Goal: Information Seeking & Learning: Learn about a topic

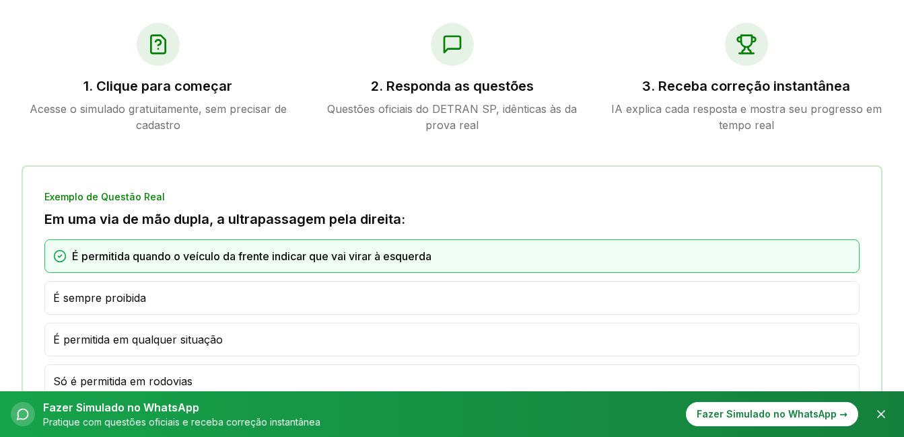
scroll to position [727, 0]
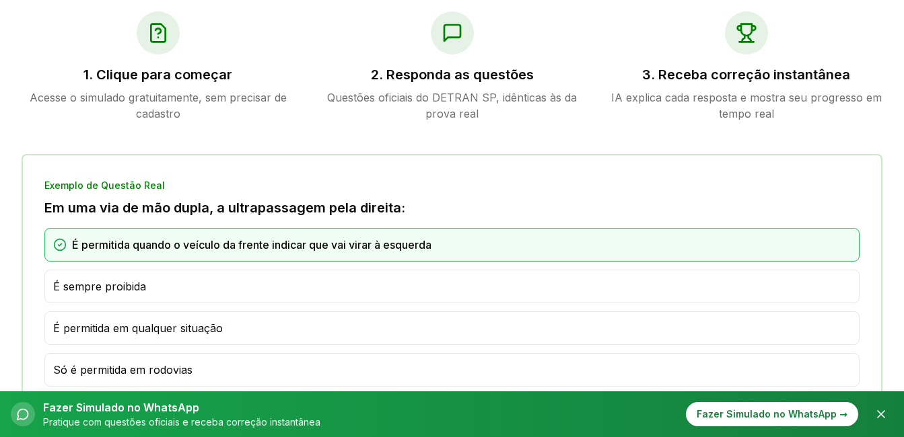
click at [153, 84] on div "1. Clique para começar Acesse o simulado gratuitamente, sem precisar de cadastro" at bounding box center [158, 66] width 273 height 110
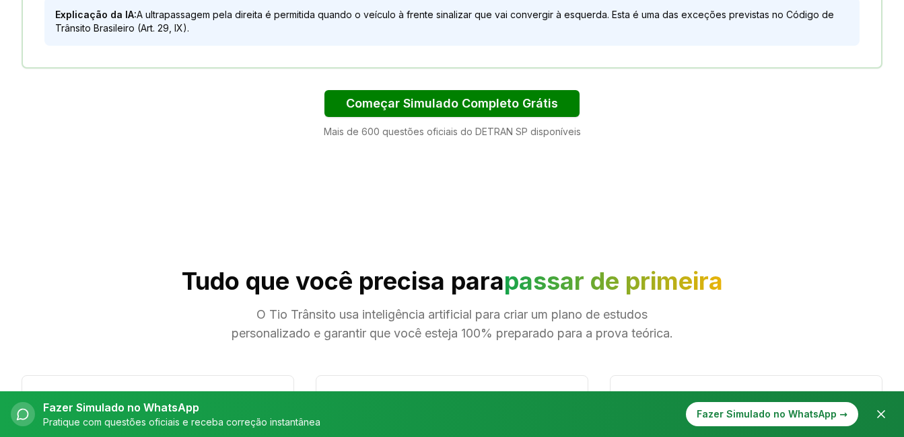
scroll to position [1157, 0]
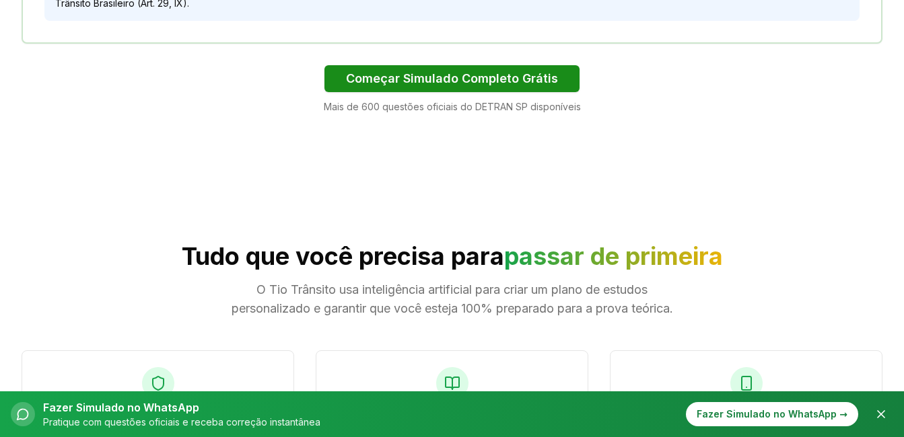
click at [518, 81] on button "Começar Simulado Completo Grátis" at bounding box center [451, 78] width 255 height 27
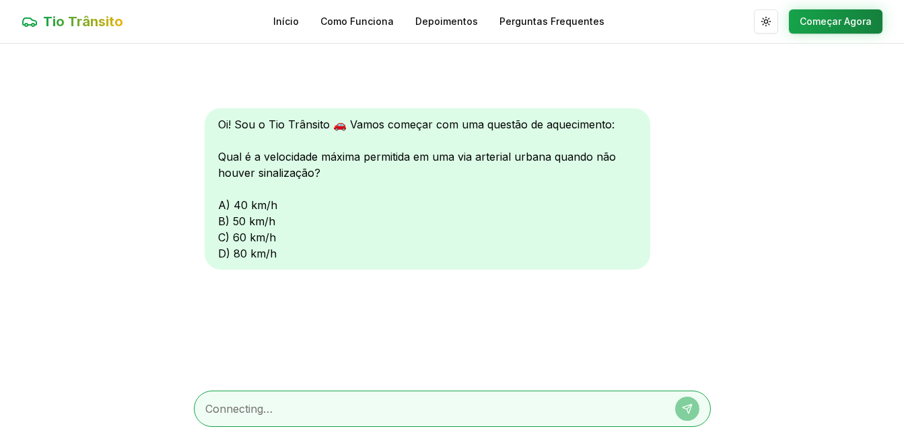
scroll to position [1, 0]
click at [415, 411] on textarea at bounding box center [433, 408] width 456 height 16
type textarea "60 km"
click at [212, 236] on div "Oi! Sou o Tio Trânsito 🚗 Vamos começar com uma questão de aquecimento: Qual é a…" at bounding box center [427, 188] width 445 height 161
click at [238, 239] on div "Oi! Sou o Tio Trânsito 🚗 Vamos começar com uma questão de aquecimento: Qual é a…" at bounding box center [427, 188] width 445 height 161
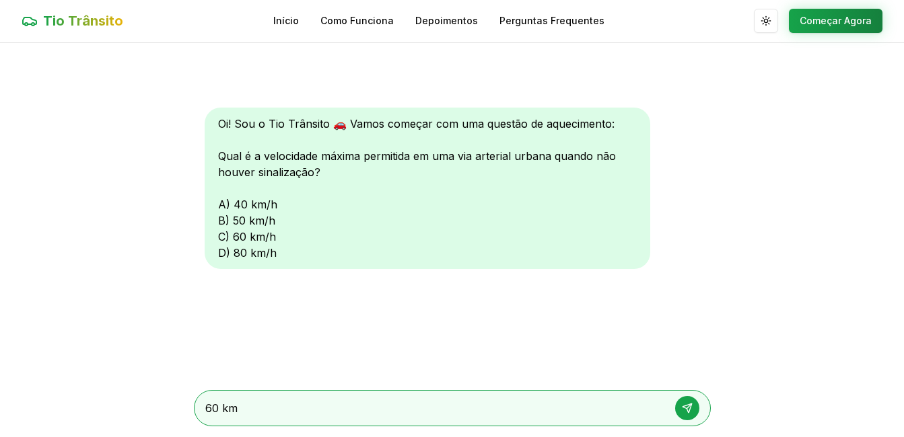
click at [690, 409] on icon at bounding box center [686, 408] width 9 height 9
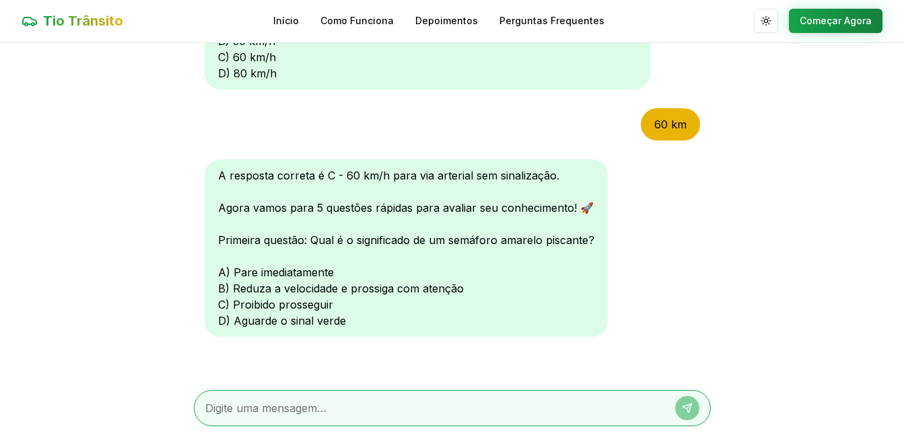
scroll to position [183, 0]
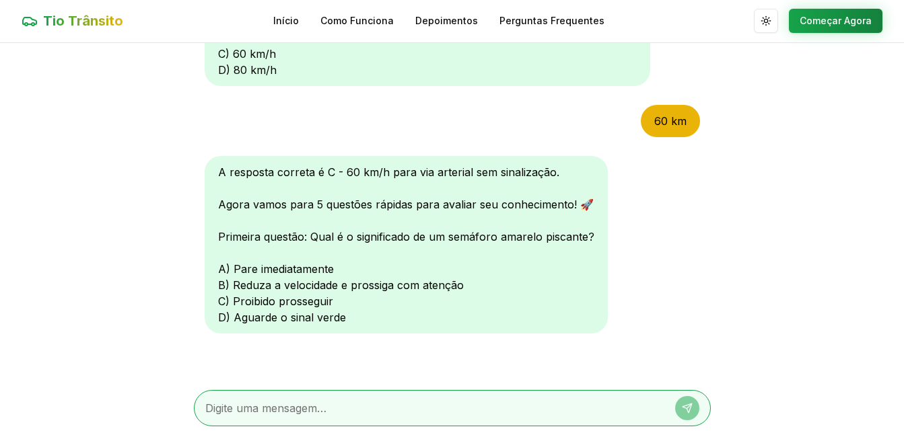
click at [424, 408] on textarea at bounding box center [433, 408] width 456 height 16
type textarea "letra b"
click at [687, 409] on icon at bounding box center [687, 408] width 11 height 11
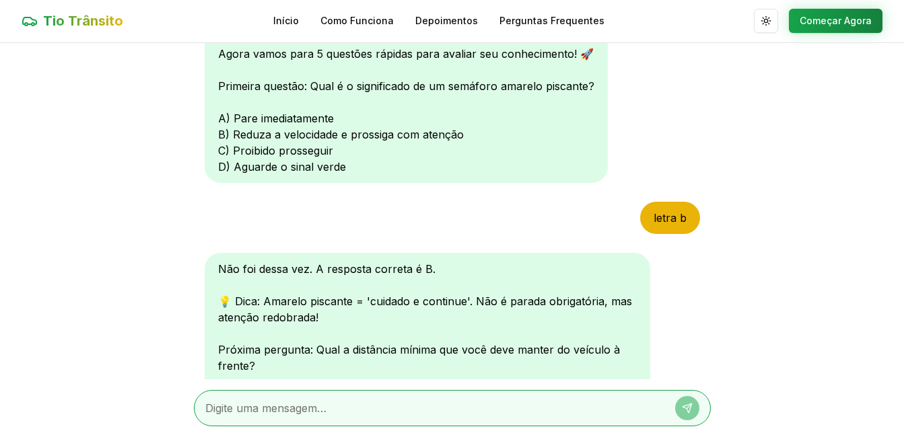
scroll to position [533, 0]
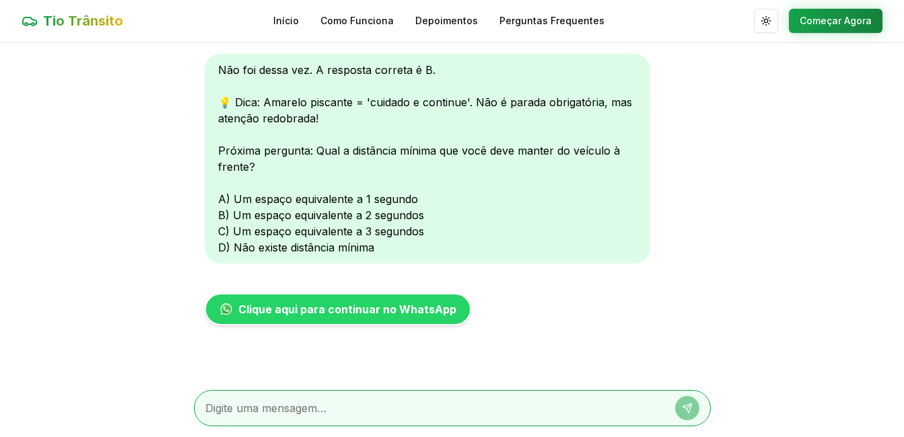
click at [460, 410] on textarea at bounding box center [433, 408] width 456 height 16
type textarea "letra c"
click at [684, 402] on button at bounding box center [687, 408] width 24 height 24
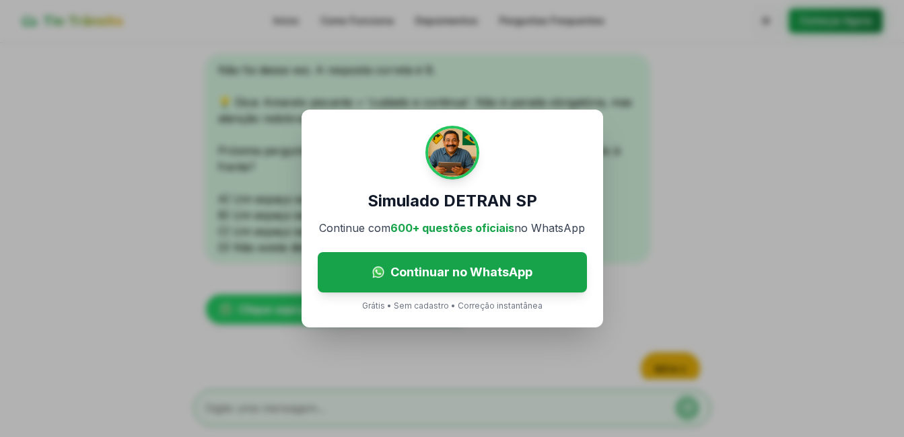
scroll to position [684, 0]
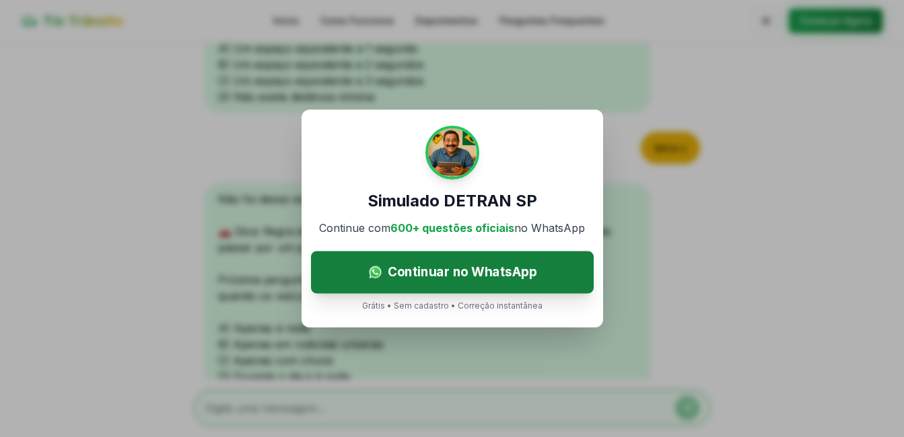
click at [509, 270] on span "Continuar no WhatsApp" at bounding box center [461, 272] width 149 height 20
